Goal: Find specific page/section: Find specific page/section

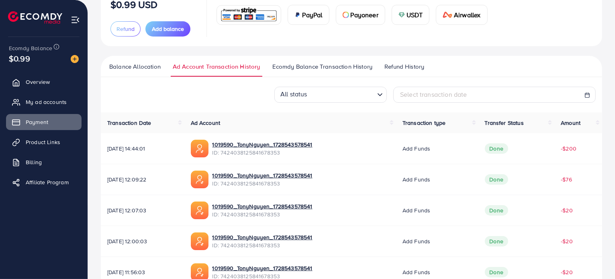
scroll to position [80, 0]
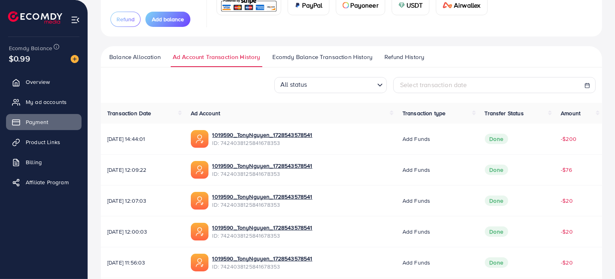
click at [296, 58] on span "Ecomdy Balance Transaction History" at bounding box center [322, 57] width 100 height 9
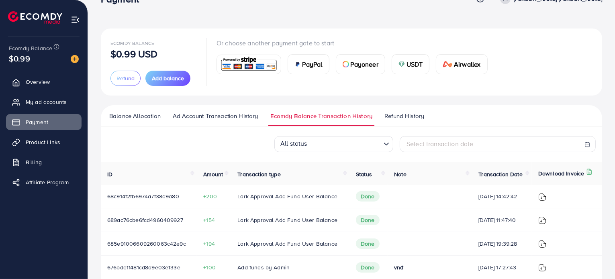
scroll to position [16, 0]
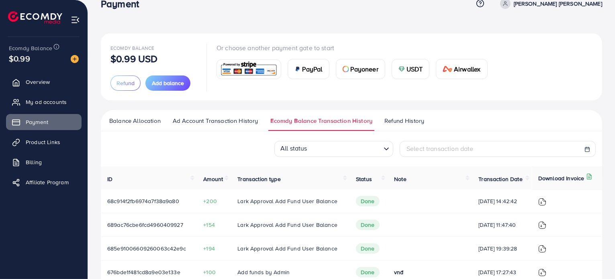
click at [214, 123] on span "Ad Account Transaction History" at bounding box center [216, 121] width 86 height 9
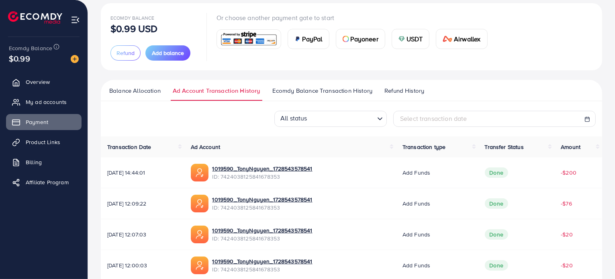
scroll to position [33, 0]
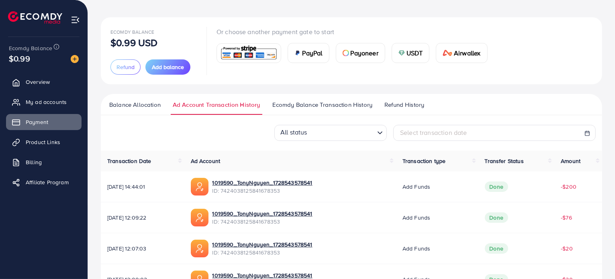
click at [141, 104] on span "Balance Allocation" at bounding box center [134, 104] width 51 height 9
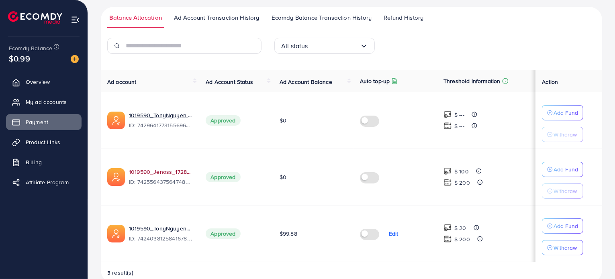
scroll to position [95, 0]
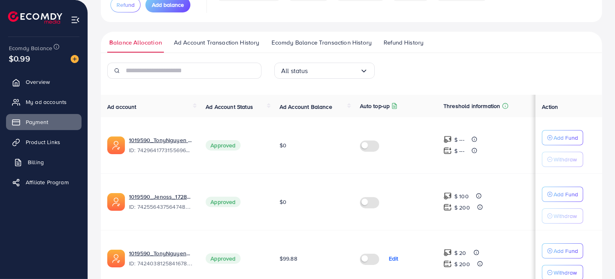
click at [38, 162] on span "Billing" at bounding box center [36, 162] width 16 height 8
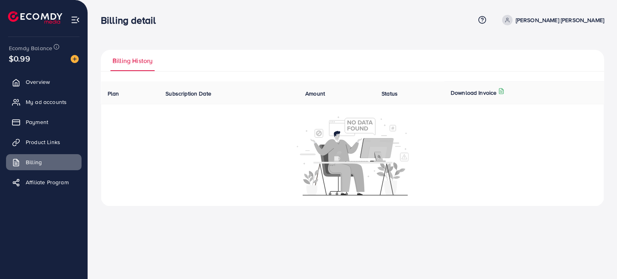
click at [113, 98] on th "Plan" at bounding box center [130, 93] width 58 height 23
click at [183, 96] on span "Subscription Date" at bounding box center [189, 94] width 46 height 8
click at [37, 125] on span "Payment" at bounding box center [39, 122] width 22 height 8
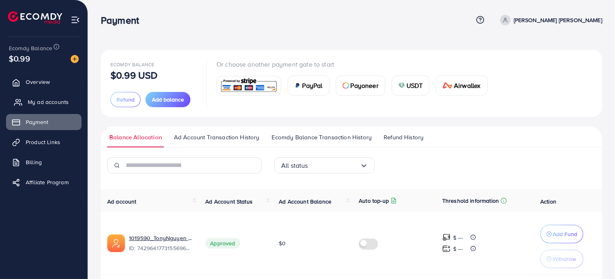
click at [44, 105] on span "My ad accounts" at bounding box center [48, 102] width 41 height 8
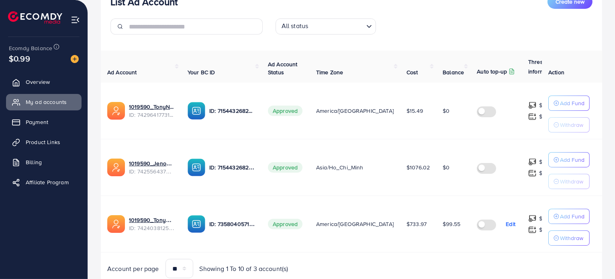
scroll to position [148, 0]
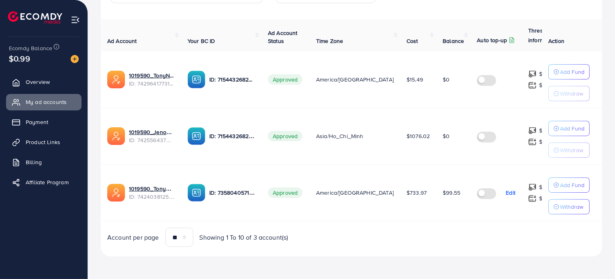
drag, startPoint x: 227, startPoint y: 222, endPoint x: 310, endPoint y: 232, distance: 83.8
click at [310, 232] on div "Ad Account Your BC ID Ad Account Status Time Zone Cost Balance Auto top-up Thre…" at bounding box center [351, 133] width 501 height 228
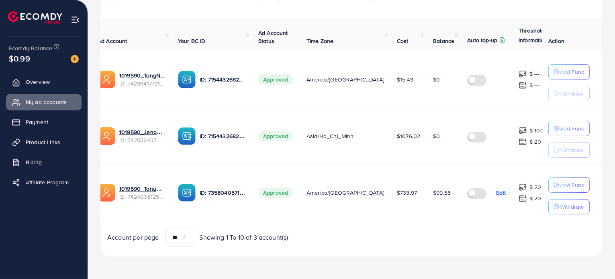
scroll to position [0, 0]
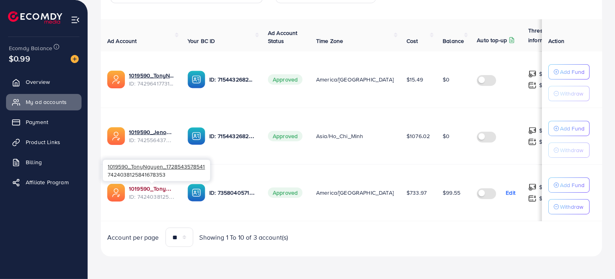
click at [141, 187] on link "1019590_TonyNguyen_1728543578541" at bounding box center [152, 189] width 46 height 8
